Goal: Task Accomplishment & Management: Contribute content

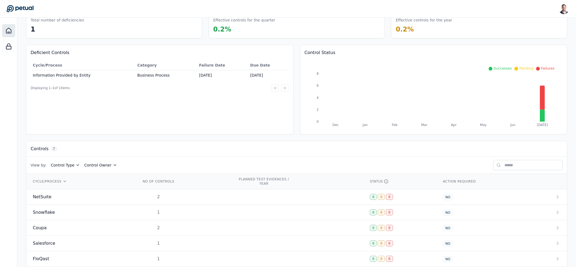
scroll to position [71, 0]
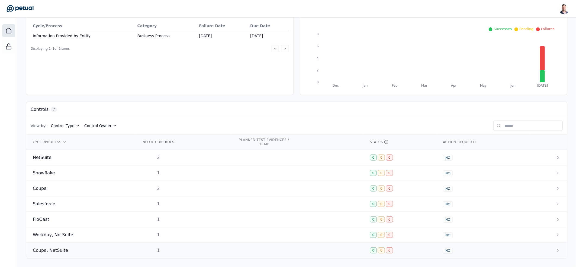
click at [174, 253] on td "1" at bounding box center [183, 249] width 97 height 15
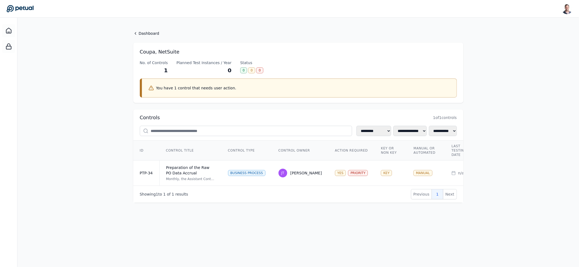
click at [257, 214] on main "**********" at bounding box center [297, 142] width 561 height 249
click at [220, 178] on td "Preparation of the Raw PO Data Accrual Monthly, the Assistant Controller review…" at bounding box center [190, 172] width 62 height 25
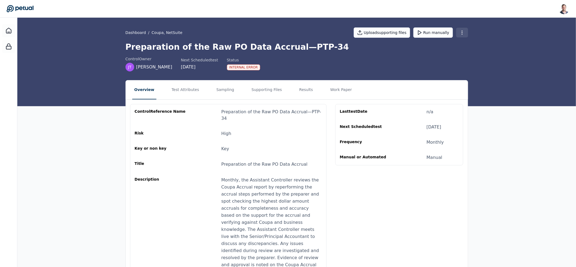
click at [460, 32] on html "Snir Kodesh snir@petual.ai Sign out Dashboard / Coupa, NetSuite Upload supporti…" at bounding box center [288, 173] width 576 height 346
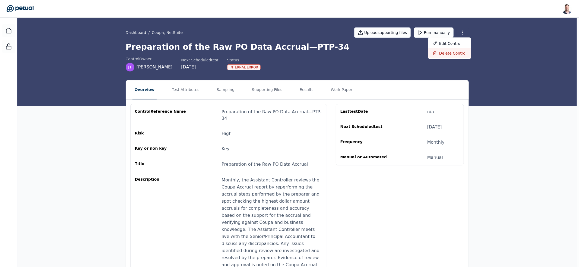
click at [449, 54] on div "Delete control" at bounding box center [449, 53] width 43 height 10
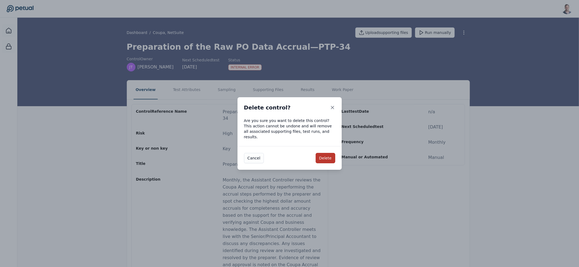
click at [321, 156] on button "Delete" at bounding box center [325, 158] width 20 height 10
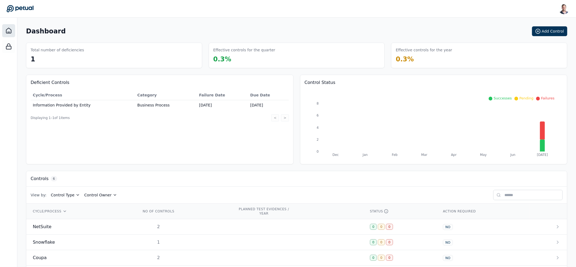
scroll to position [55, 0]
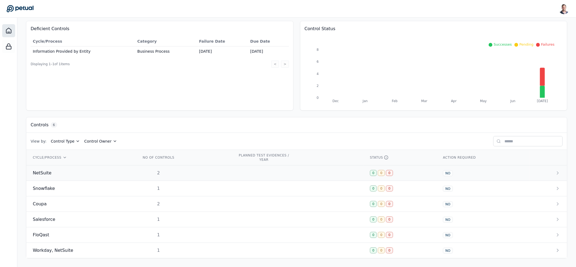
click at [186, 175] on td "2" at bounding box center [183, 172] width 97 height 15
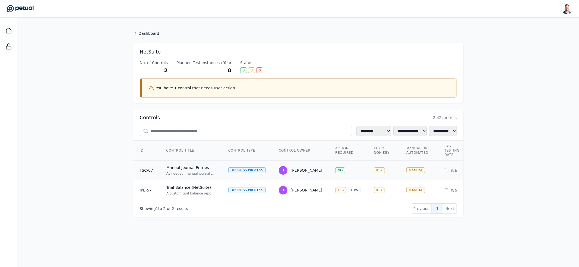
click at [203, 170] on div "Manual Journal Entries" at bounding box center [190, 167] width 49 height 5
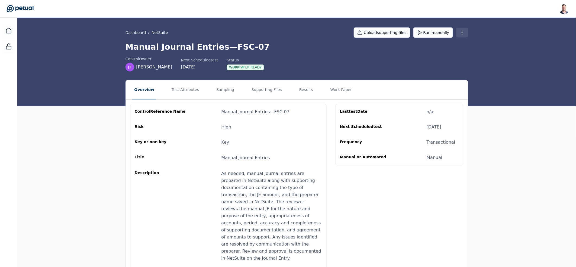
click at [464, 31] on html "Snir Kodesh snir@petual.ai Sign out Dashboard / NetSuite Upload supporting file…" at bounding box center [288, 162] width 576 height 325
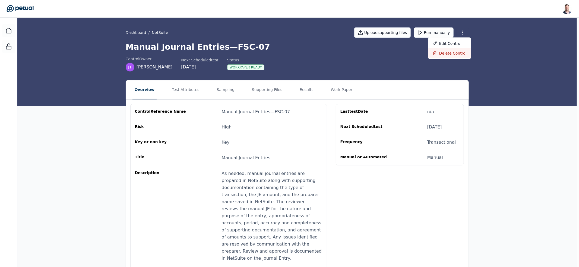
click at [451, 49] on div "Delete control" at bounding box center [449, 53] width 43 height 10
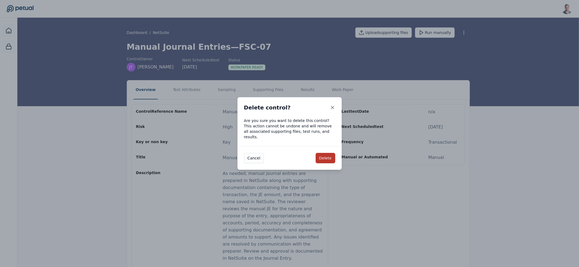
click at [326, 157] on button "Delete" at bounding box center [325, 158] width 20 height 10
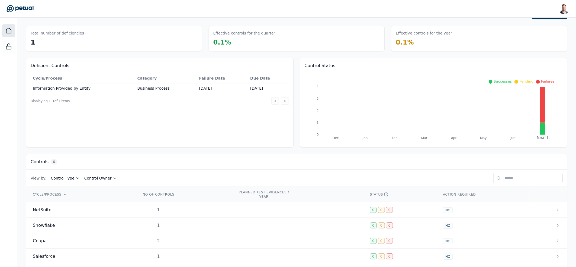
scroll to position [55, 0]
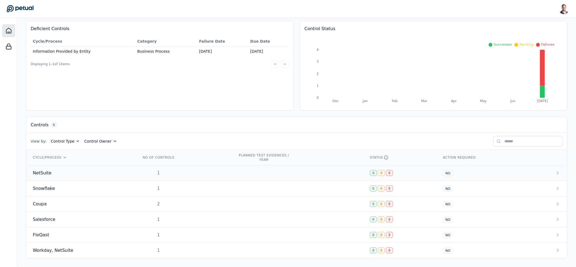
click at [165, 170] on div "1" at bounding box center [158, 173] width 35 height 7
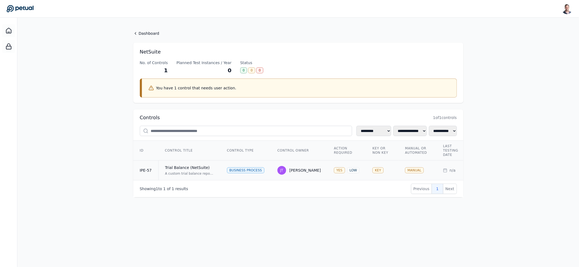
click at [297, 169] on div "Jim Tuite" at bounding box center [304, 169] width 31 height 5
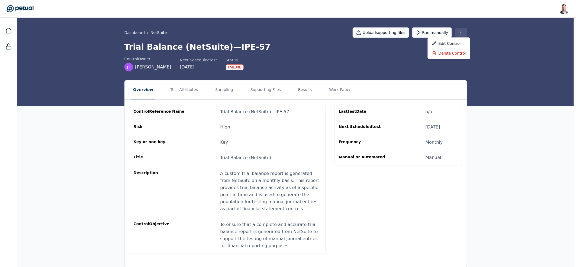
click at [463, 32] on html "Snir Kodesh snir@petual.ai Sign out Dashboard / NetSuite Upload supporting file…" at bounding box center [288, 138] width 576 height 276
click at [452, 53] on div "Delete control" at bounding box center [449, 53] width 43 height 10
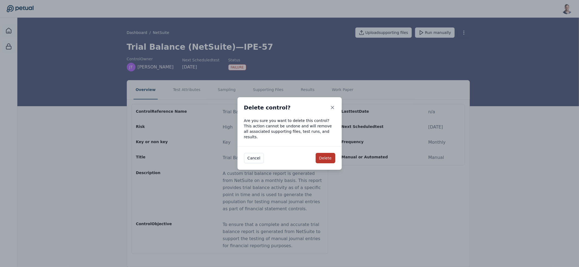
click at [330, 157] on button "Delete" at bounding box center [325, 158] width 20 height 10
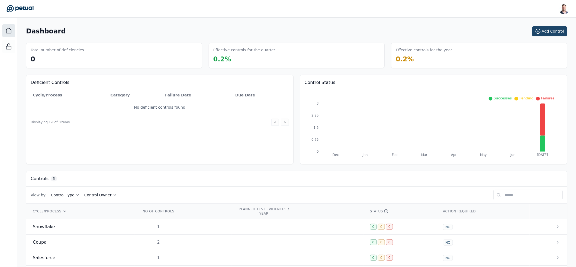
click at [553, 30] on button "Add Control" at bounding box center [549, 31] width 35 height 10
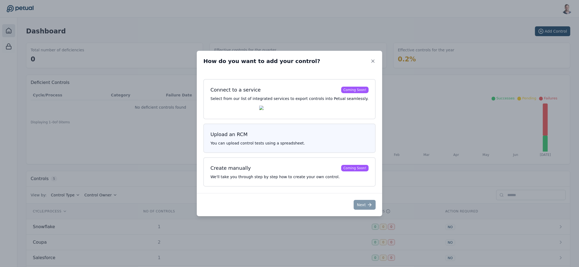
click at [289, 140] on div "Upload an RCM You can upload control tests using a spreadsheet." at bounding box center [289, 137] width 172 height 29
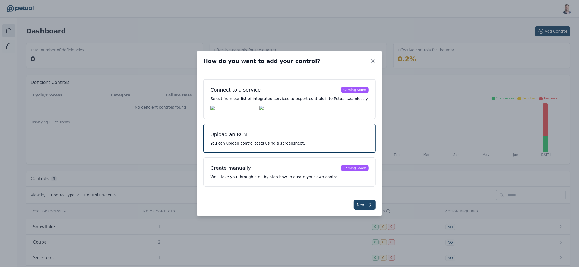
click at [367, 205] on icon at bounding box center [369, 204] width 5 height 5
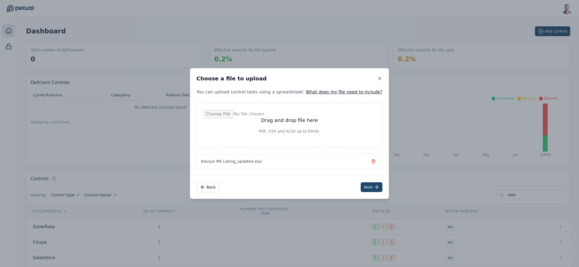
click at [360, 186] on button "Next" at bounding box center [371, 187] width 22 height 10
click at [370, 161] on icon "button" at bounding box center [372, 161] width 4 height 4
click at [359, 183] on button "Next" at bounding box center [370, 187] width 22 height 10
click at [368, 85] on div "Choose a file to upload" at bounding box center [288, 78] width 199 height 21
click at [372, 78] on div "Choose a file to upload" at bounding box center [288, 78] width 199 height 21
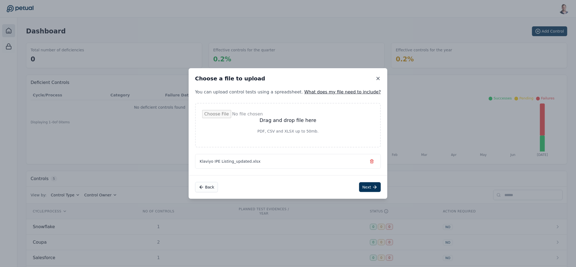
click at [376, 80] on icon at bounding box center [378, 78] width 5 height 5
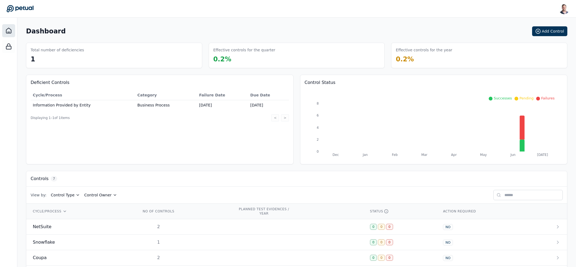
scroll to position [71, 0]
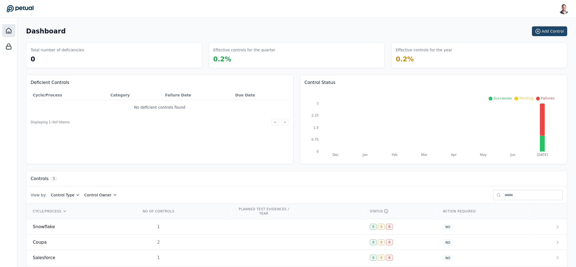
click at [549, 30] on button "Add Control" at bounding box center [549, 31] width 35 height 10
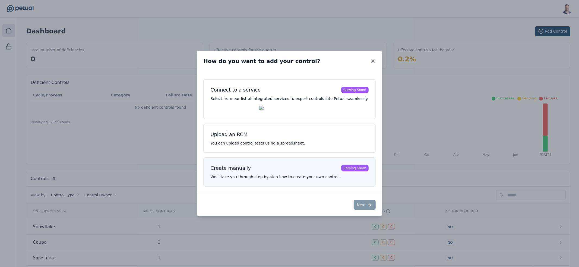
drag, startPoint x: 258, startPoint y: 141, endPoint x: 271, endPoint y: 162, distance: 25.1
click at [258, 141] on p "You can upload control tests using a spreadsheet." at bounding box center [289, 142] width 158 height 5
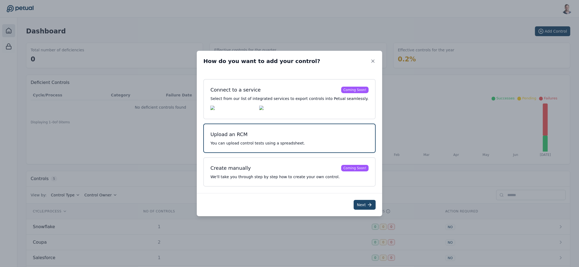
click at [353, 204] on button "Next" at bounding box center [364, 205] width 22 height 10
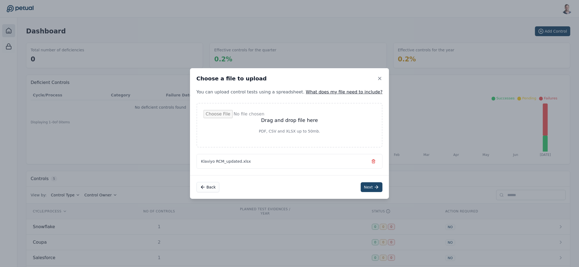
click at [360, 186] on button "Next" at bounding box center [371, 187] width 22 height 10
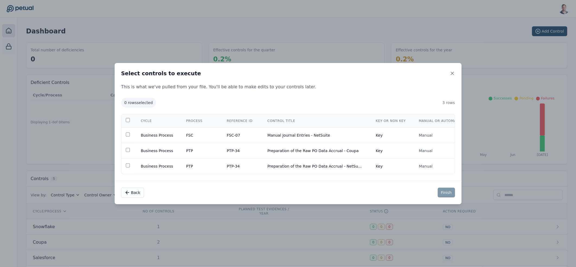
drag, startPoint x: 260, startPoint y: 174, endPoint x: 282, endPoint y: 174, distance: 21.7
click at [281, 175] on div "0 rows selected 3 rows Cycle Process Reference ID Control Title Key or Non Key …" at bounding box center [288, 135] width 347 height 89
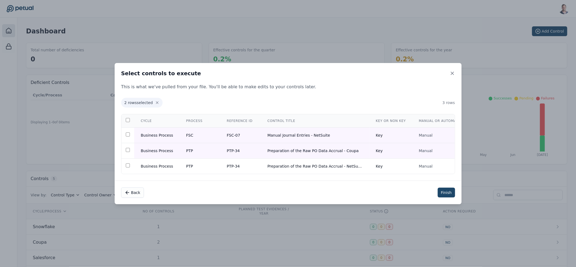
click at [449, 192] on button "Finish" at bounding box center [446, 192] width 17 height 10
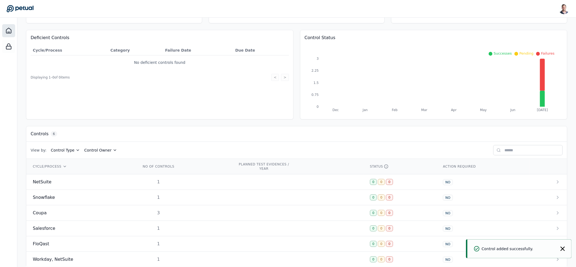
scroll to position [55, 0]
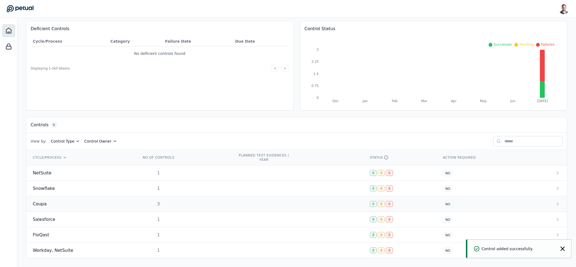
click at [165, 201] on div "3" at bounding box center [158, 203] width 35 height 7
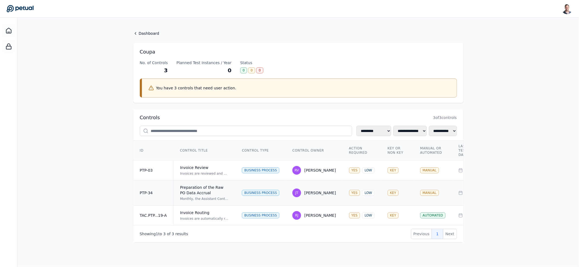
click at [207, 192] on div "Preparation of the Raw PO Data Accrual" at bounding box center [204, 189] width 49 height 11
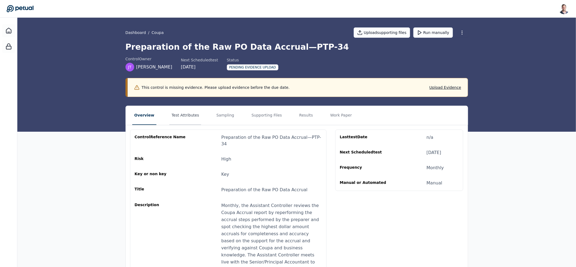
click at [190, 112] on button "Test Attributes" at bounding box center [186, 115] width 32 height 19
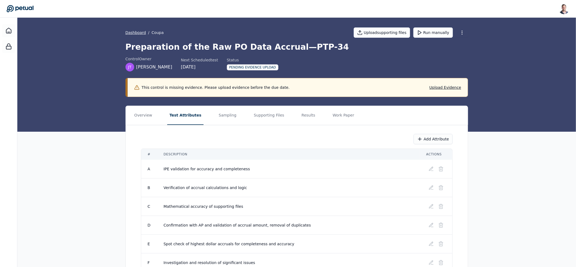
click at [143, 33] on link "Dashboard" at bounding box center [136, 32] width 21 height 5
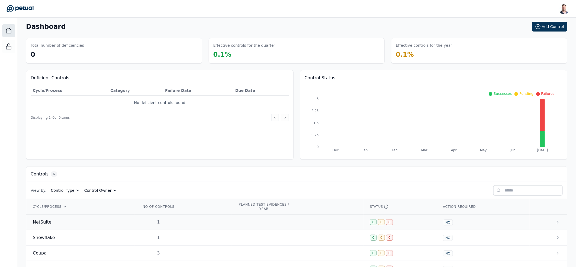
scroll to position [9, 0]
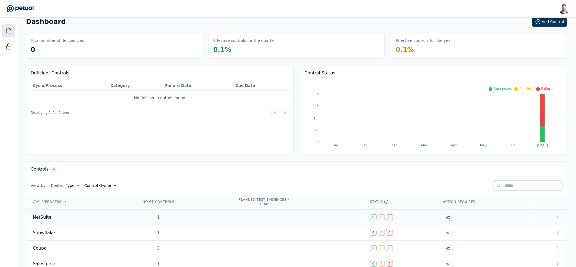
click at [141, 214] on div "1" at bounding box center [158, 217] width 35 height 7
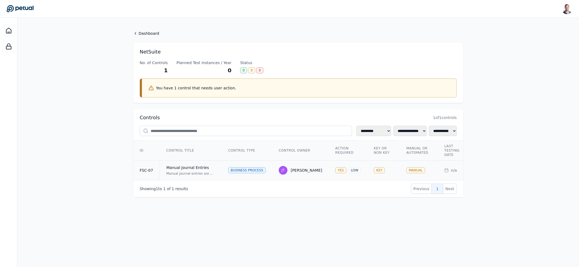
click at [224, 175] on td "Business Process" at bounding box center [247, 170] width 50 height 20
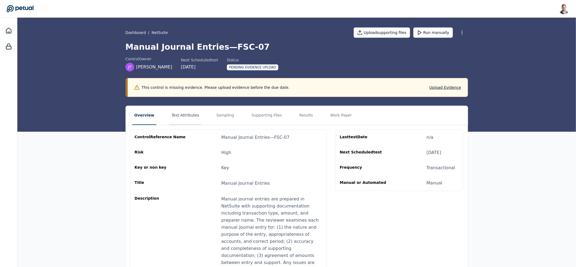
click at [180, 119] on button "Test Attributes" at bounding box center [186, 115] width 32 height 19
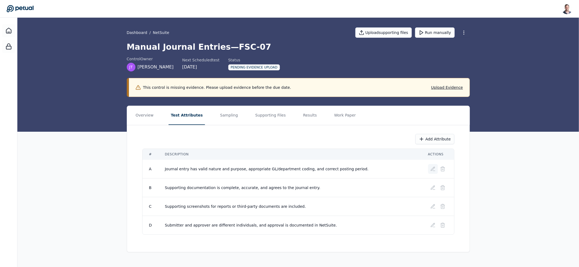
click at [433, 169] on icon at bounding box center [432, 169] width 4 height 4
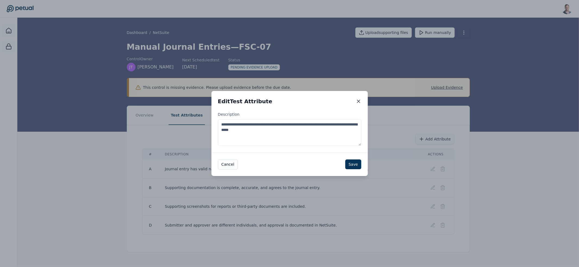
click at [357, 102] on icon at bounding box center [358, 100] width 5 height 5
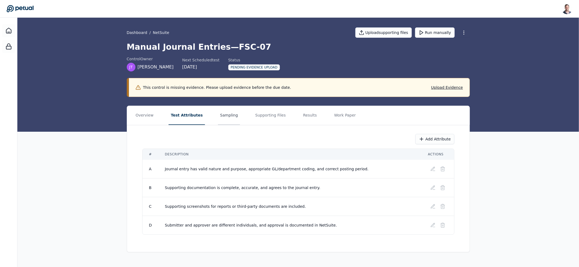
click at [223, 113] on button "Sampling" at bounding box center [229, 115] width 22 height 19
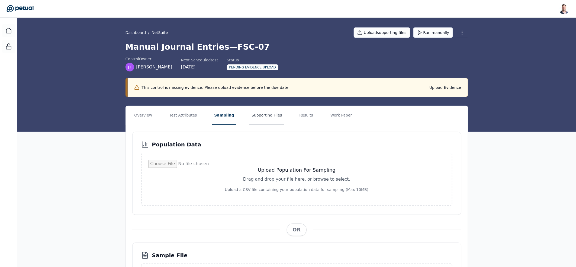
click at [258, 117] on button "Supporting Files" at bounding box center [267, 115] width 35 height 19
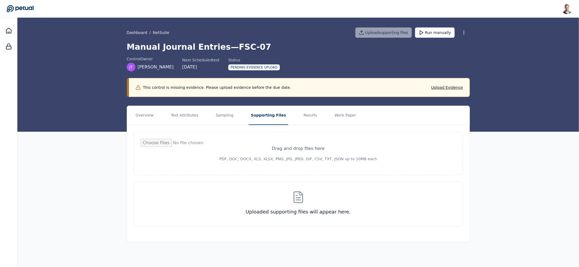
click at [232, 120] on nav "Overview Test Attributes Sampling Supporting Files Results Work Paper" at bounding box center [298, 115] width 342 height 19
click at [223, 118] on button "Sampling" at bounding box center [224, 115] width 22 height 19
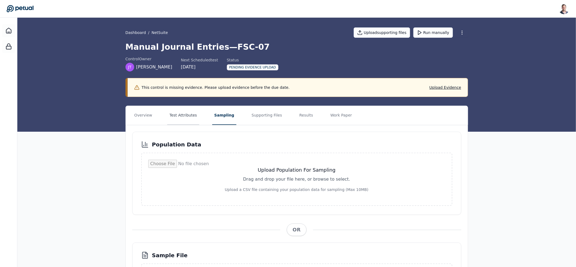
click at [186, 120] on button "Test Attributes" at bounding box center [183, 115] width 32 height 19
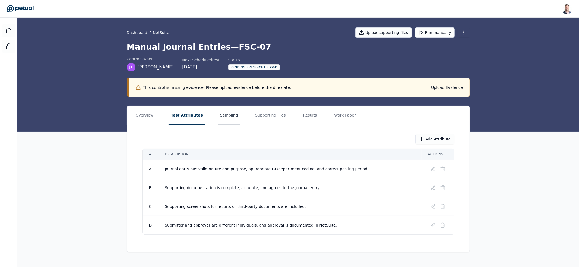
click at [230, 119] on button "Sampling" at bounding box center [229, 115] width 22 height 19
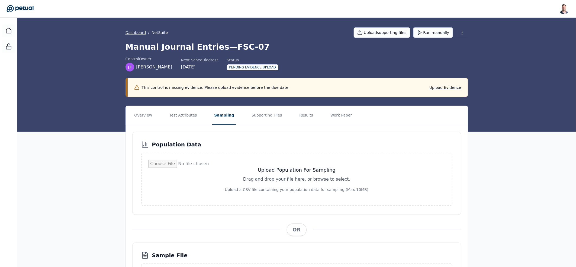
click at [134, 33] on link "Dashboard" at bounding box center [136, 32] width 21 height 5
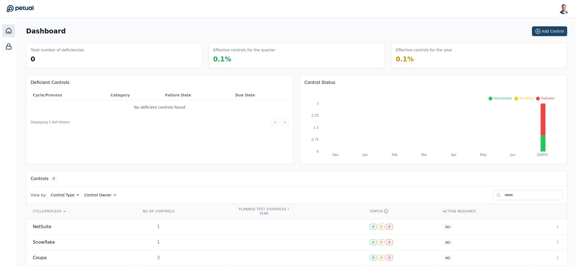
click at [545, 34] on button "Add Control" at bounding box center [549, 31] width 35 height 10
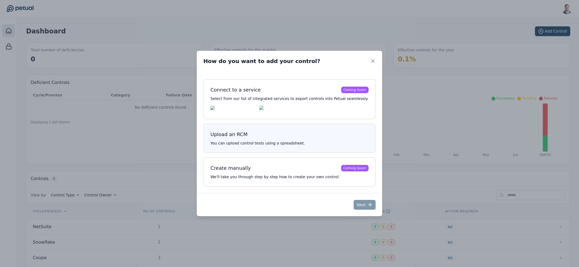
click at [296, 145] on p "You can upload control tests using a spreadsheet." at bounding box center [289, 142] width 158 height 5
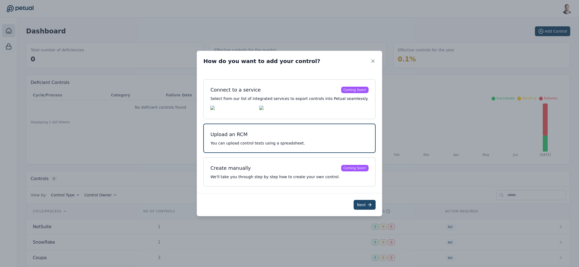
click at [356, 203] on button "Next" at bounding box center [364, 205] width 22 height 10
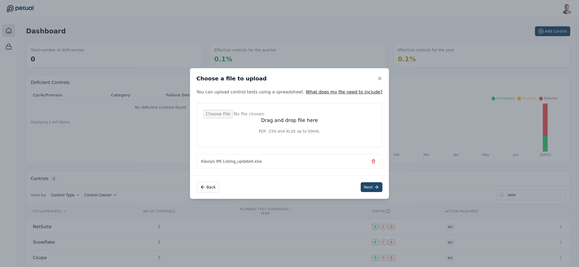
click at [373, 187] on icon at bounding box center [375, 186] width 5 height 5
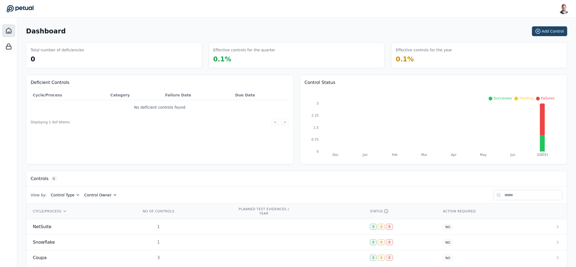
click at [536, 29] on button "Add Control" at bounding box center [549, 31] width 35 height 10
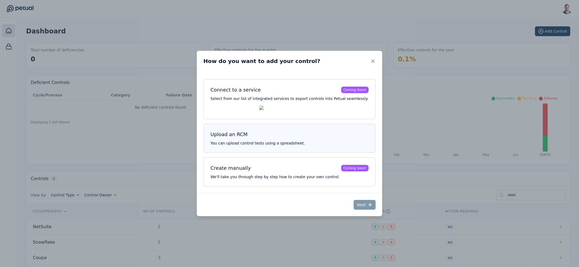
click at [286, 135] on h3 "Upload an RCM" at bounding box center [289, 134] width 158 height 8
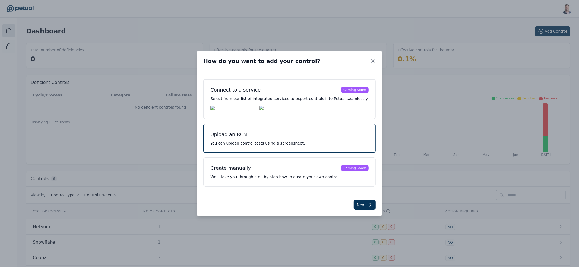
click at [353, 202] on button "Next" at bounding box center [364, 205] width 22 height 10
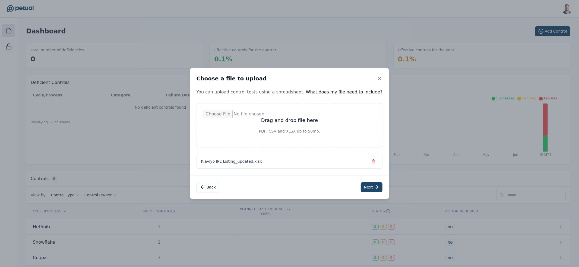
click at [360, 186] on button "Next" at bounding box center [371, 187] width 22 height 10
click at [371, 160] on icon "button" at bounding box center [372, 161] width 2 height 3
click at [359, 183] on button "Next" at bounding box center [370, 187] width 22 height 10
click at [350, 142] on div "Drag and drop file here PDF, CSV and XLSX up to 50mb." at bounding box center [288, 125] width 186 height 44
click at [370, 161] on icon "button" at bounding box center [372, 161] width 4 height 4
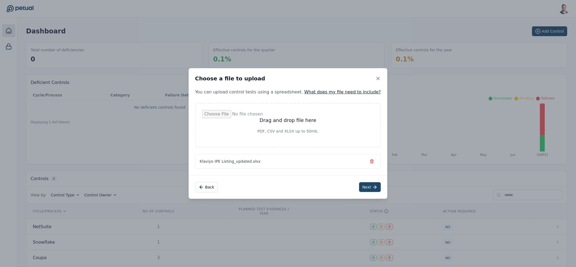
click at [359, 184] on button "Next" at bounding box center [370, 187] width 22 height 10
click at [360, 161] on div "Klaviyo IPE Listing_updated.xlsx" at bounding box center [288, 161] width 186 height 15
click at [371, 161] on icon "button" at bounding box center [372, 161] width 2 height 3
click at [359, 186] on button "Next" at bounding box center [370, 187] width 22 height 10
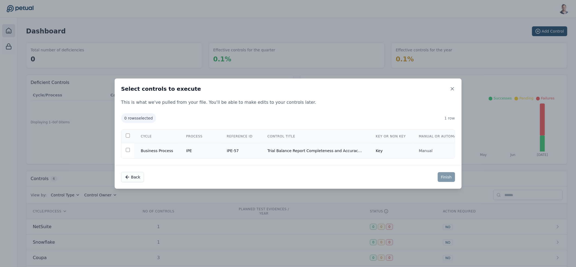
click at [330, 151] on td "Trial Balance Report Completeness and Accuracy - NetSuite" at bounding box center [315, 150] width 108 height 15
click at [443, 177] on button "Finish" at bounding box center [446, 177] width 17 height 10
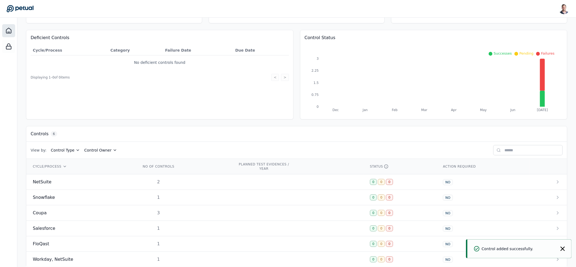
scroll to position [55, 0]
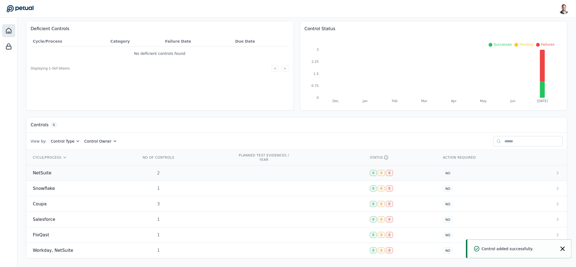
click at [167, 175] on td "2" at bounding box center [183, 172] width 97 height 15
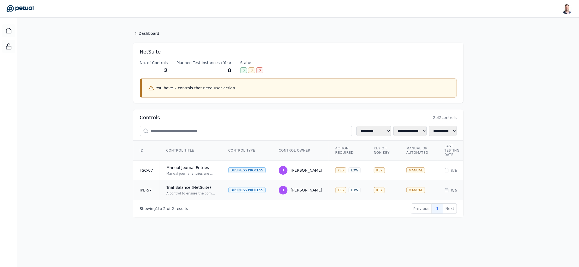
click at [197, 189] on div "Trial Balance (NetSuite)" at bounding box center [190, 186] width 49 height 5
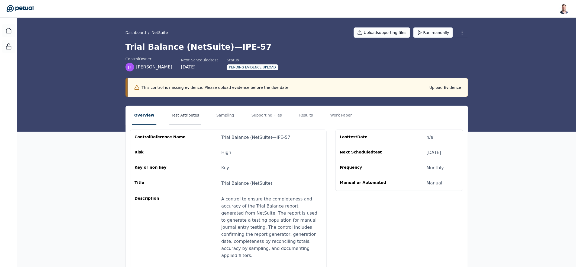
click at [188, 117] on button "Test Attributes" at bounding box center [186, 115] width 32 height 19
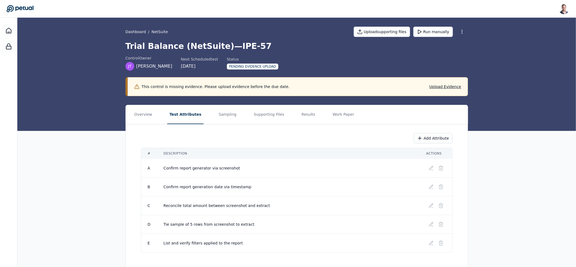
scroll to position [12, 0]
